Goal: Task Accomplishment & Management: Complete application form

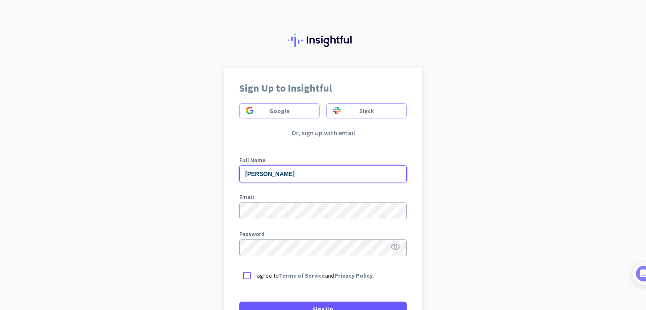
drag, startPoint x: 300, startPoint y: 172, endPoint x: 215, endPoint y: 163, distance: 85.0
click at [215, 163] on div "Sign Up to Insightful Google Slack Or, sign up with email Full Name [PERSON_NAM…" at bounding box center [323, 155] width 646 height 310
type input "[PERSON_NAME]"
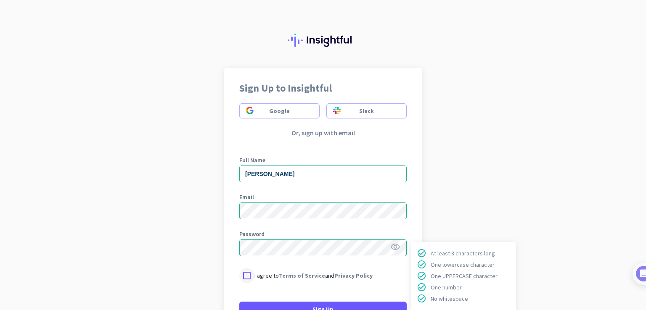
click at [241, 275] on div at bounding box center [246, 275] width 15 height 15
click at [390, 249] on icon "visibility" at bounding box center [395, 247] width 10 height 10
click at [394, 249] on icon "visibility_off" at bounding box center [395, 247] width 10 height 10
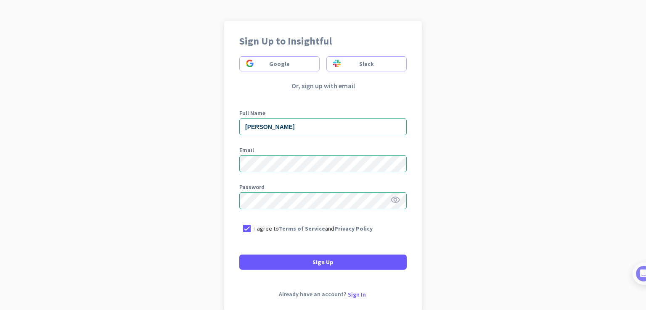
scroll to position [93, 0]
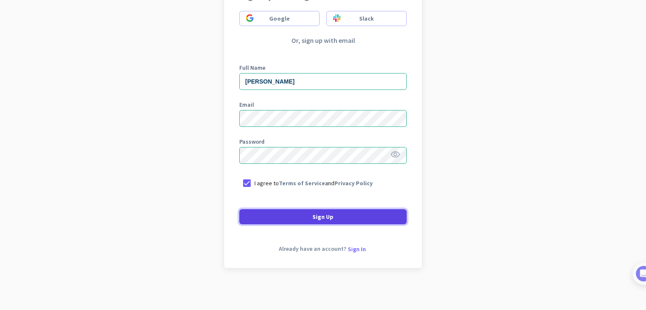
click at [332, 219] on span at bounding box center [322, 217] width 167 height 20
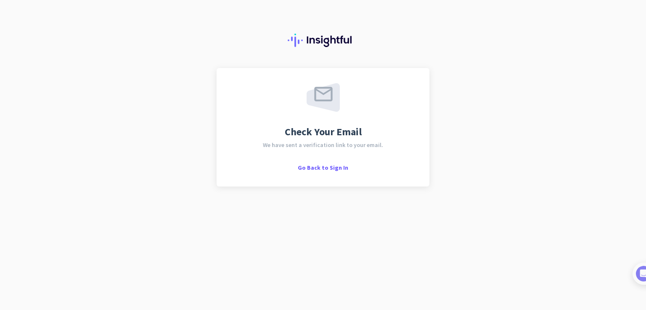
click at [333, 31] on div at bounding box center [323, 34] width 646 height 68
